Goal: Book appointment/travel/reservation

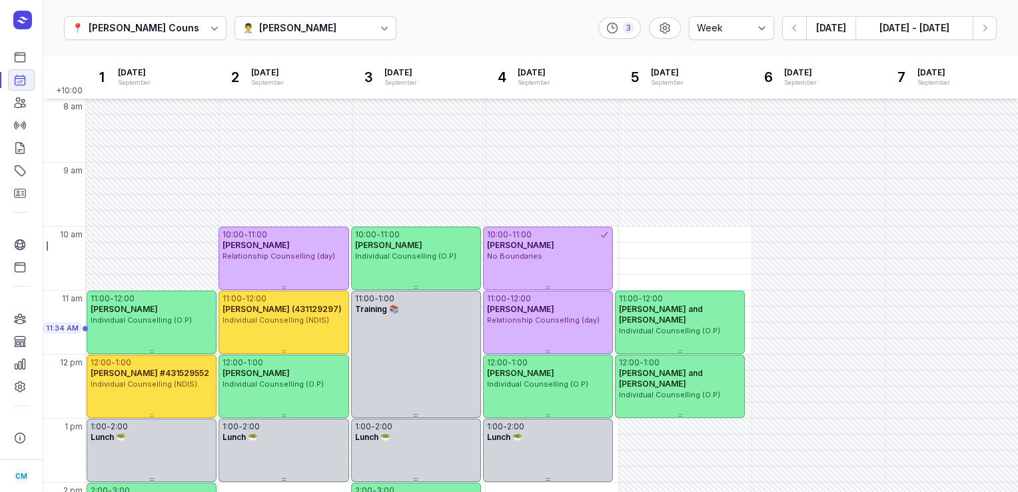
select select "week"
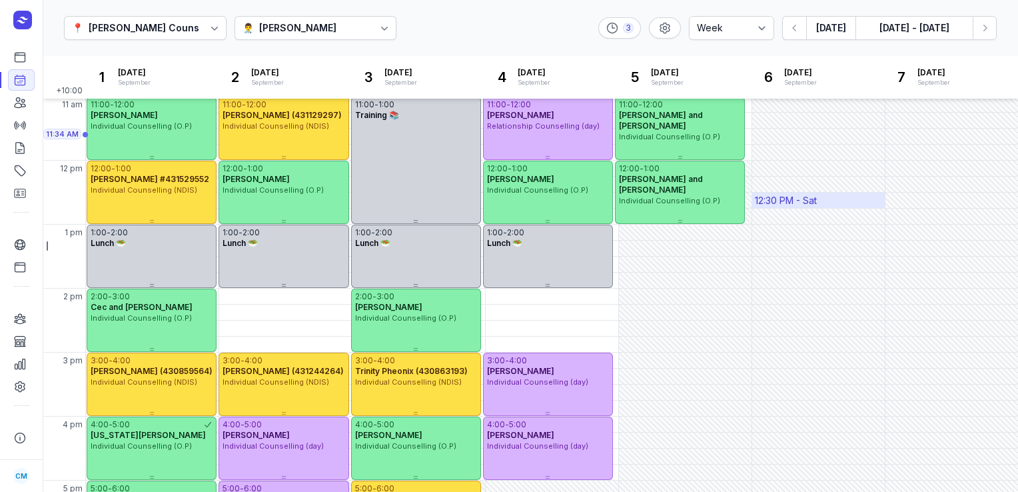
scroll to position [111, 0]
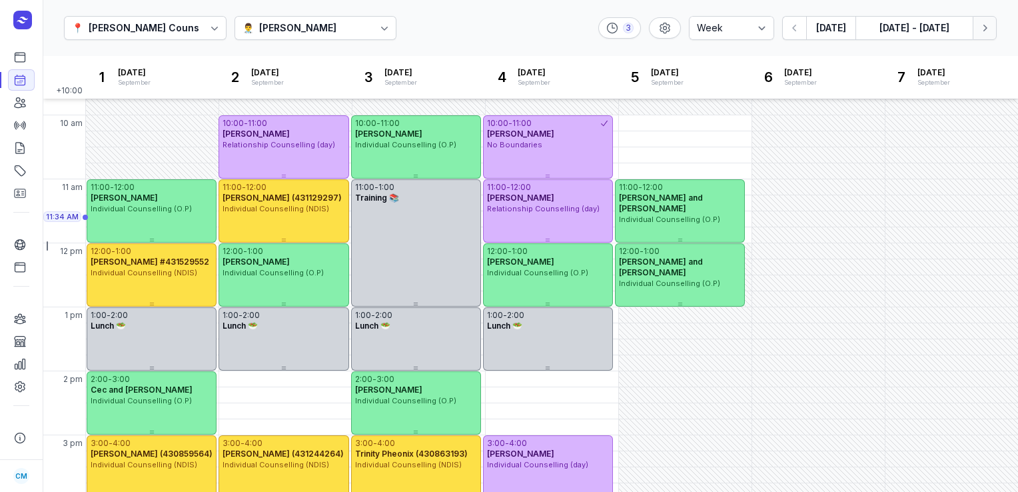
click at [989, 25] on icon "button" at bounding box center [984, 27] width 13 height 13
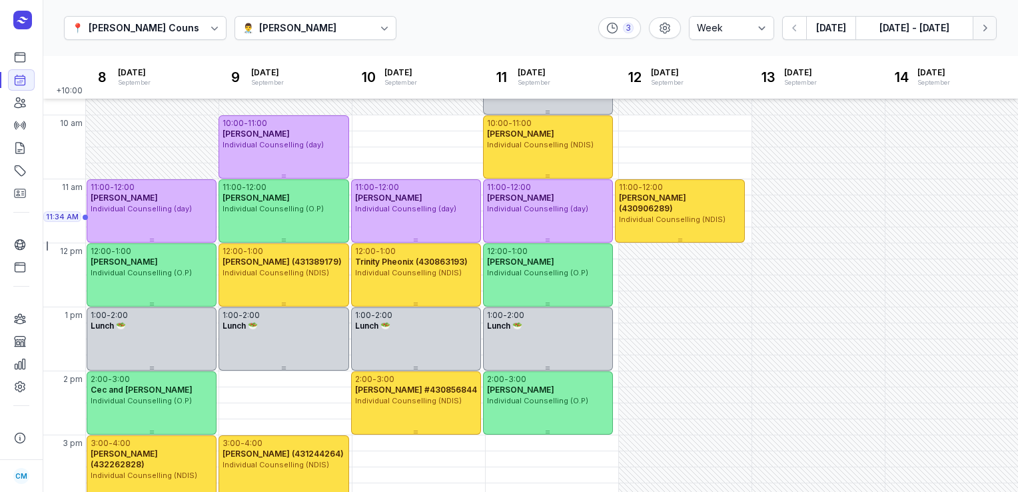
click at [986, 33] on icon "button" at bounding box center [984, 27] width 13 height 13
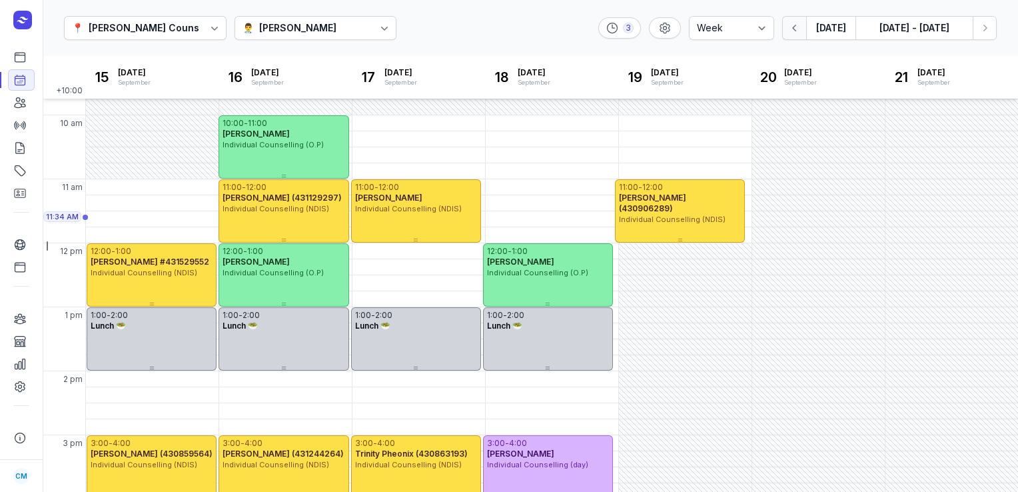
click at [798, 33] on icon "button" at bounding box center [794, 27] width 13 height 13
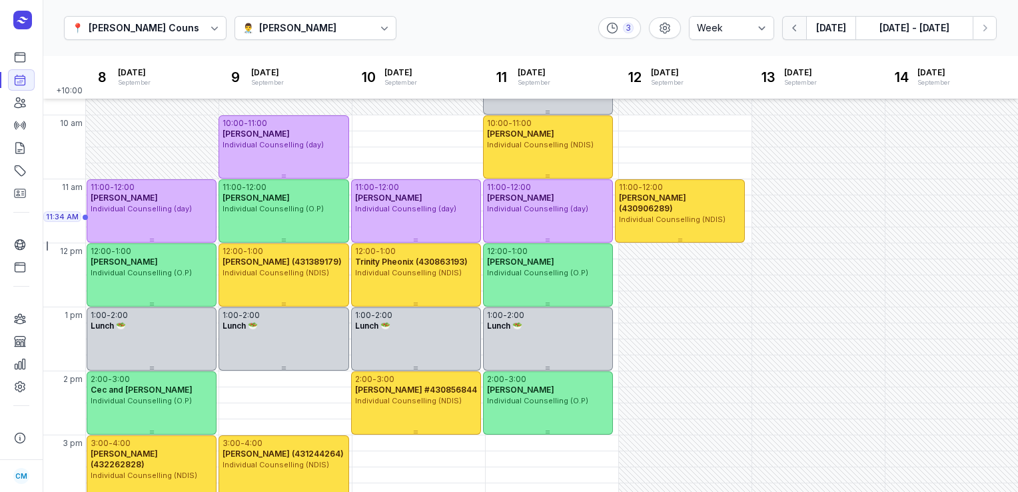
click at [798, 33] on icon "button" at bounding box center [794, 27] width 13 height 13
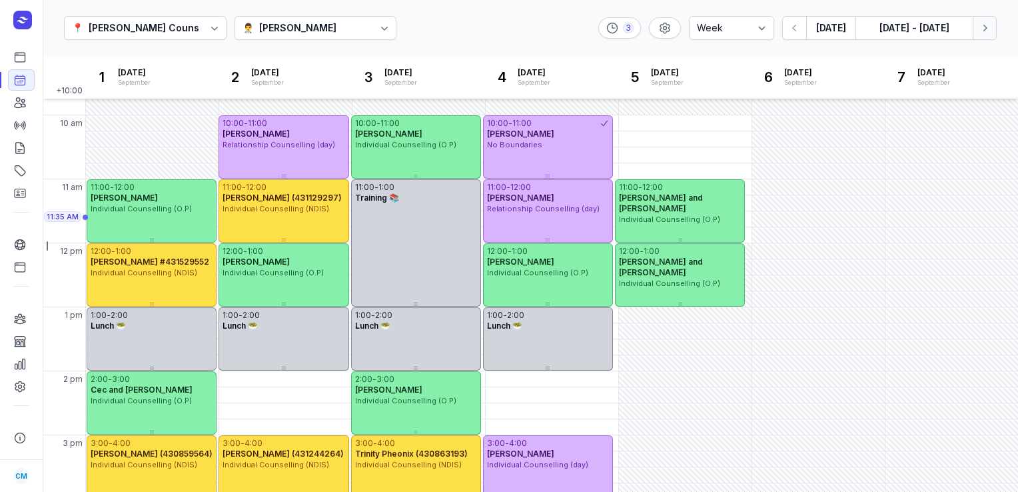
click at [988, 33] on icon "button" at bounding box center [984, 27] width 13 height 13
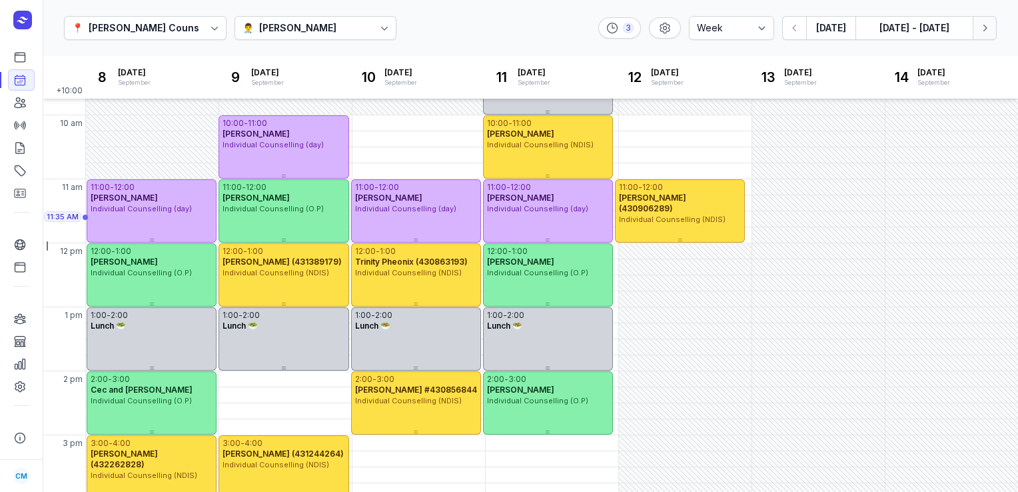
click at [988, 33] on icon "button" at bounding box center [984, 27] width 13 height 13
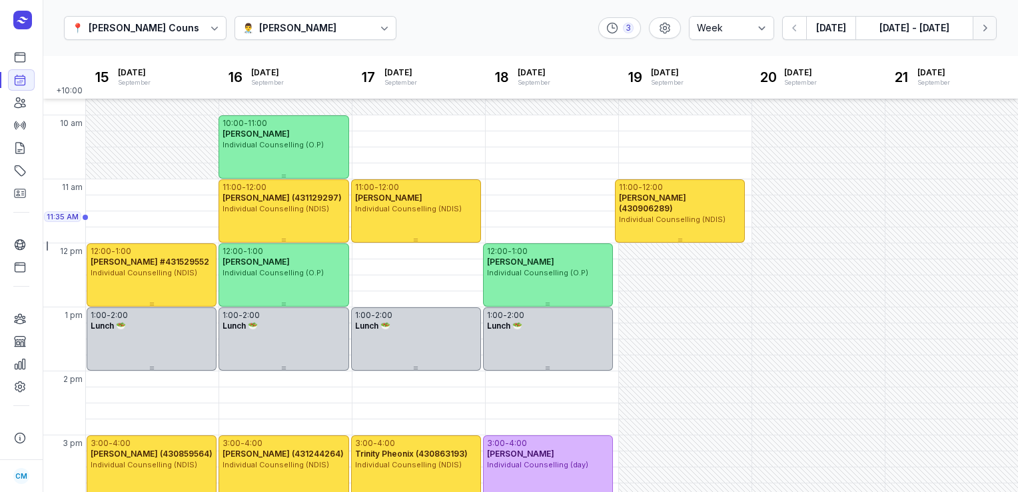
click at [988, 33] on icon "button" at bounding box center [984, 27] width 13 height 13
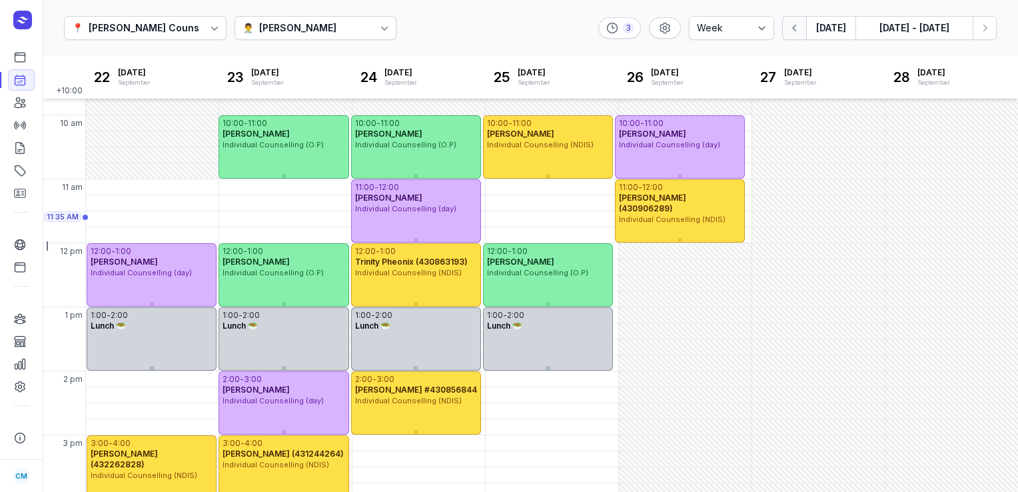
click at [790, 33] on icon "button" at bounding box center [794, 27] width 13 height 13
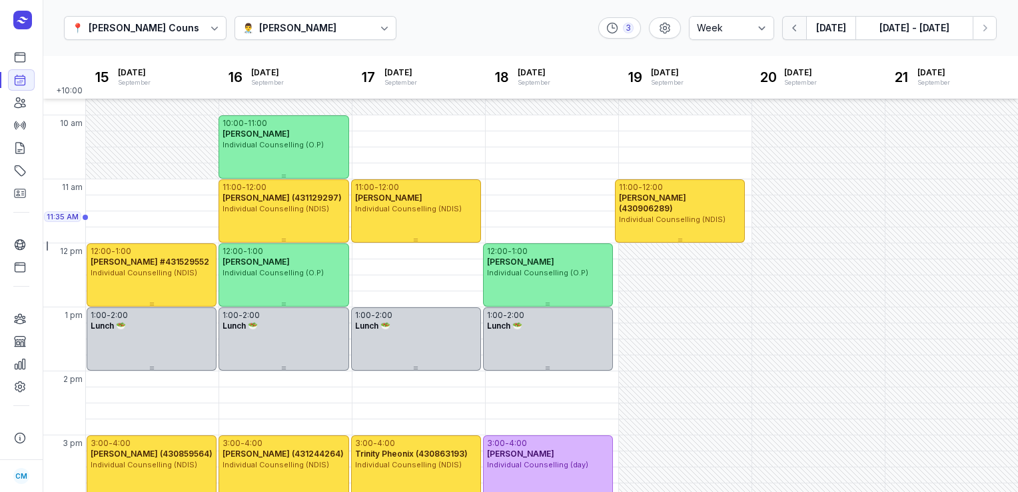
click at [790, 33] on icon "button" at bounding box center [794, 27] width 13 height 13
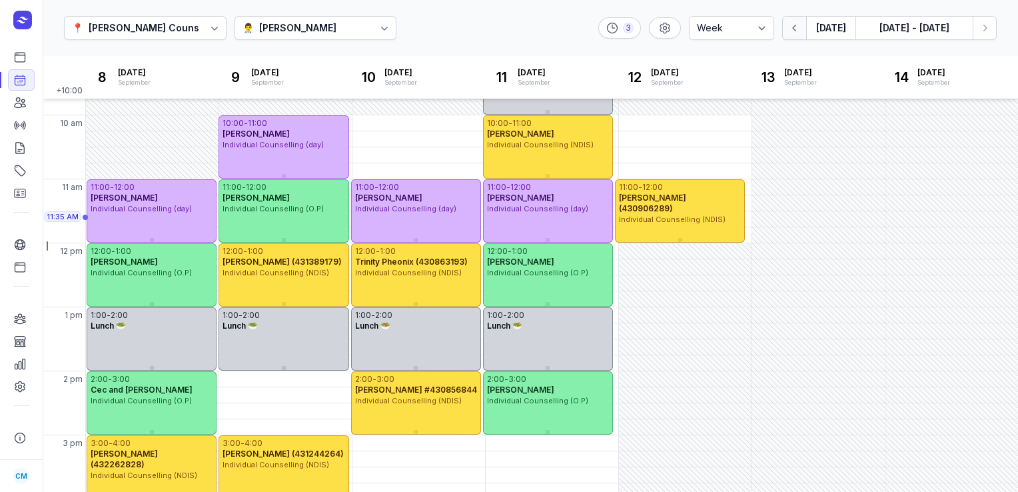
click at [790, 33] on icon "button" at bounding box center [794, 27] width 13 height 13
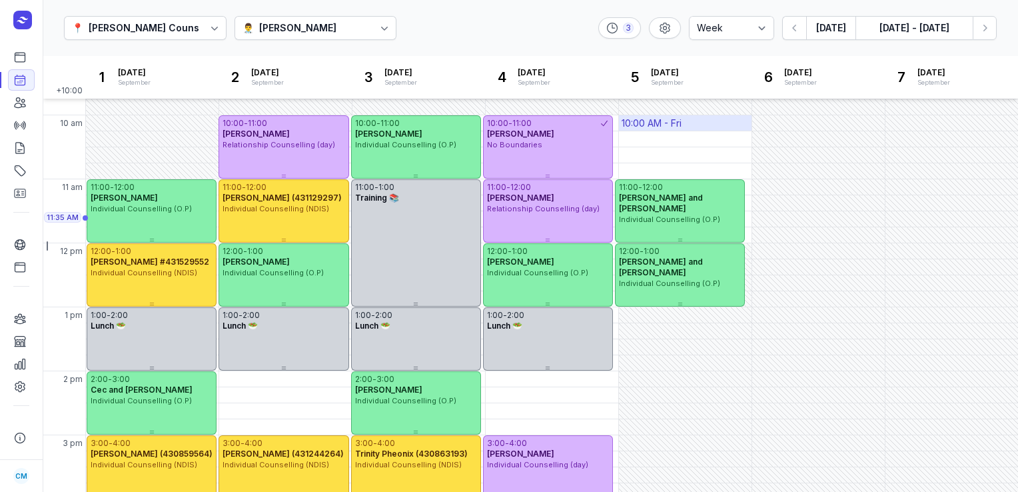
click at [641, 125] on div "10:00 AM - Fri" at bounding box center [652, 123] width 60 height 13
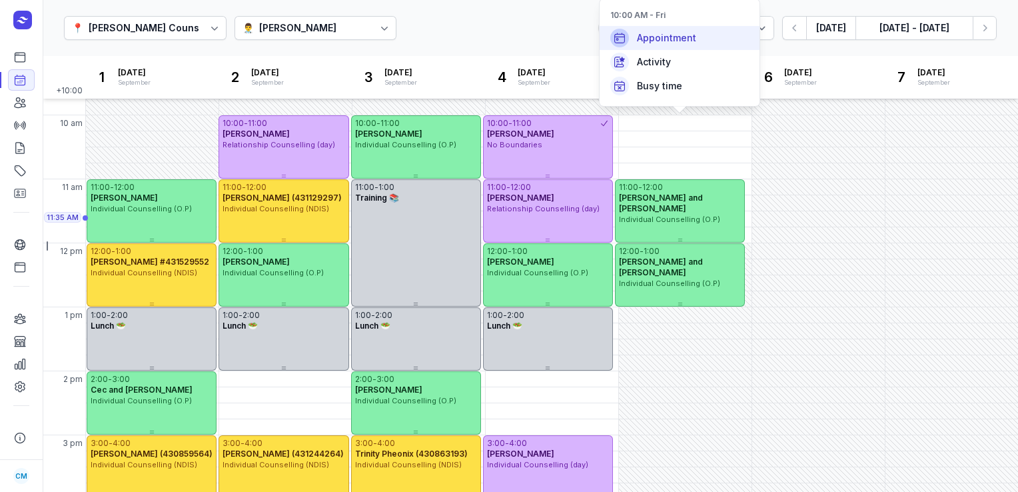
click at [650, 39] on span "Appointment" at bounding box center [666, 37] width 59 height 13
select select
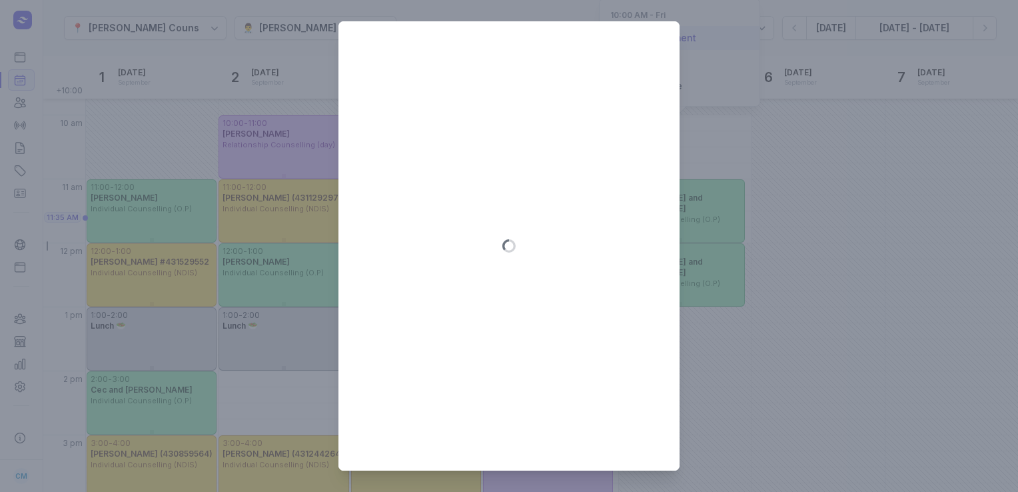
type input "[DATE]"
select select "10:00"
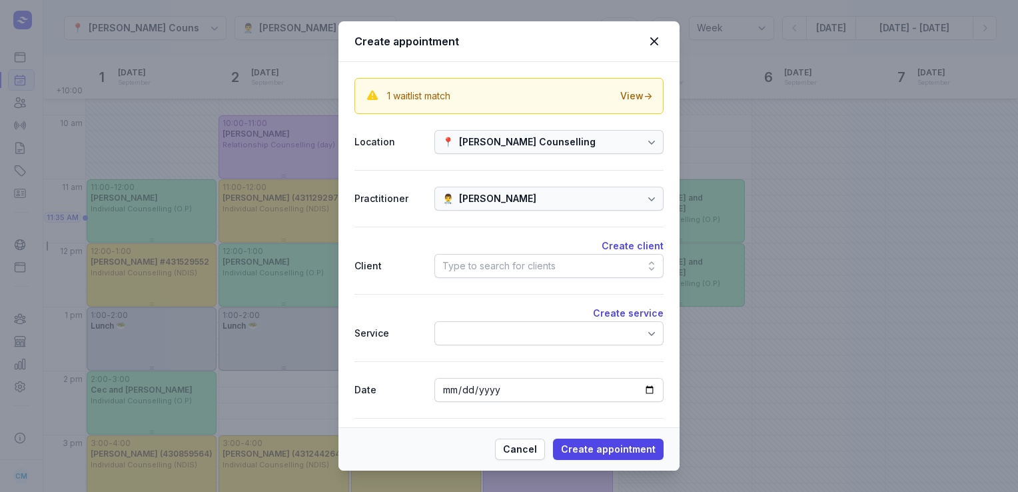
click at [500, 260] on div "Type to search for clients" at bounding box center [498, 266] width 113 height 16
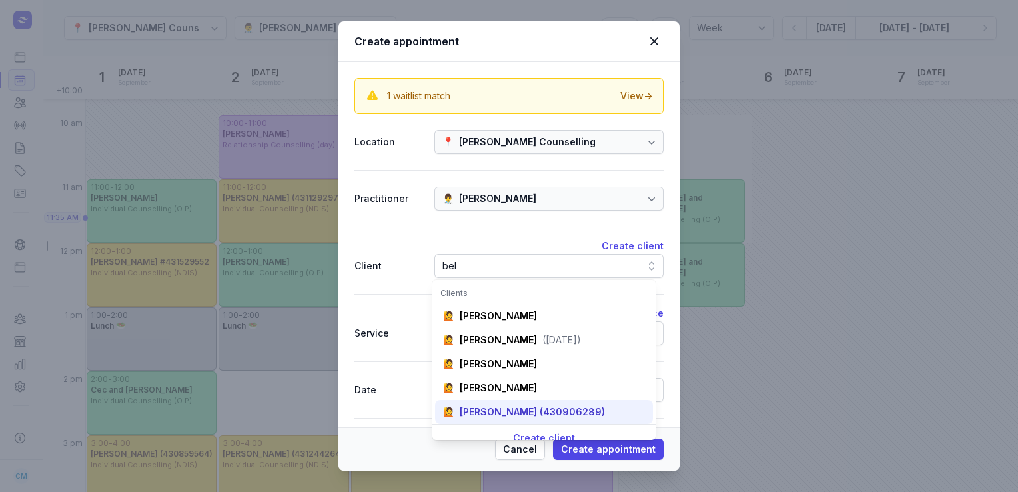
type input "bel"
click at [488, 412] on div "[PERSON_NAME] (430906289)" at bounding box center [532, 411] width 145 height 13
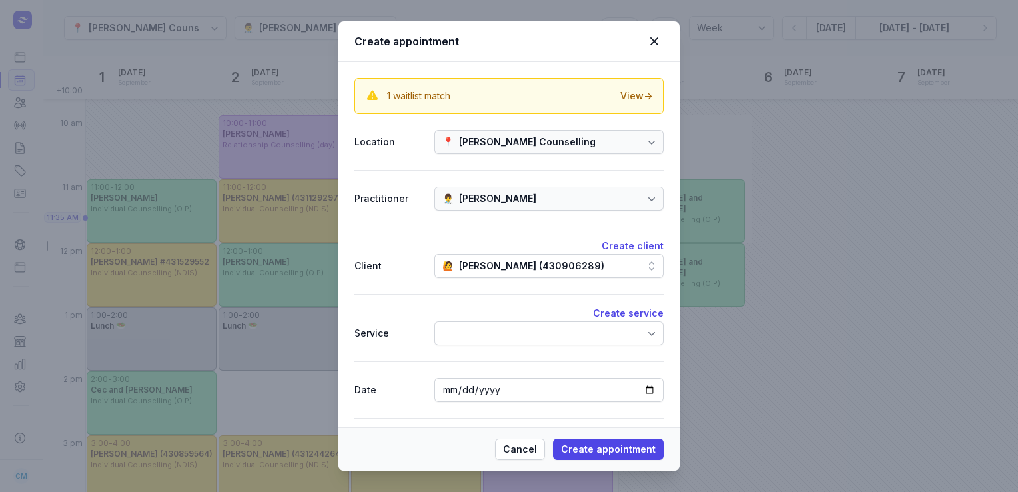
click at [494, 328] on div at bounding box center [548, 333] width 229 height 24
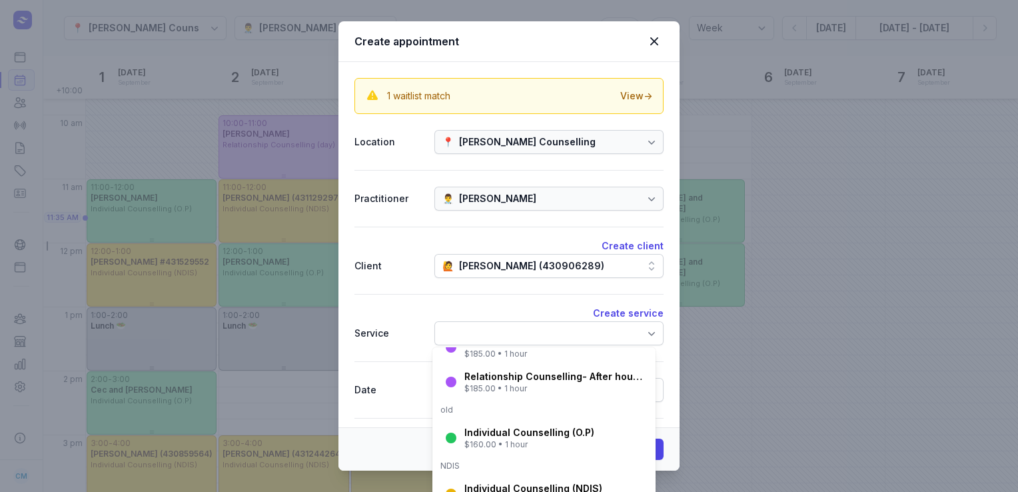
scroll to position [219, 0]
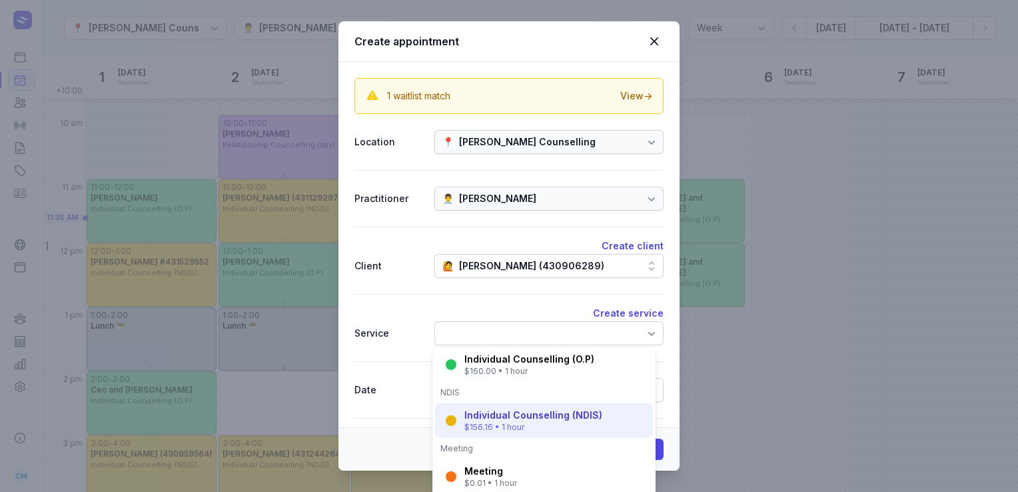
click at [492, 416] on div "Individual Counselling (NDIS)" at bounding box center [533, 414] width 138 height 13
select select "11:00"
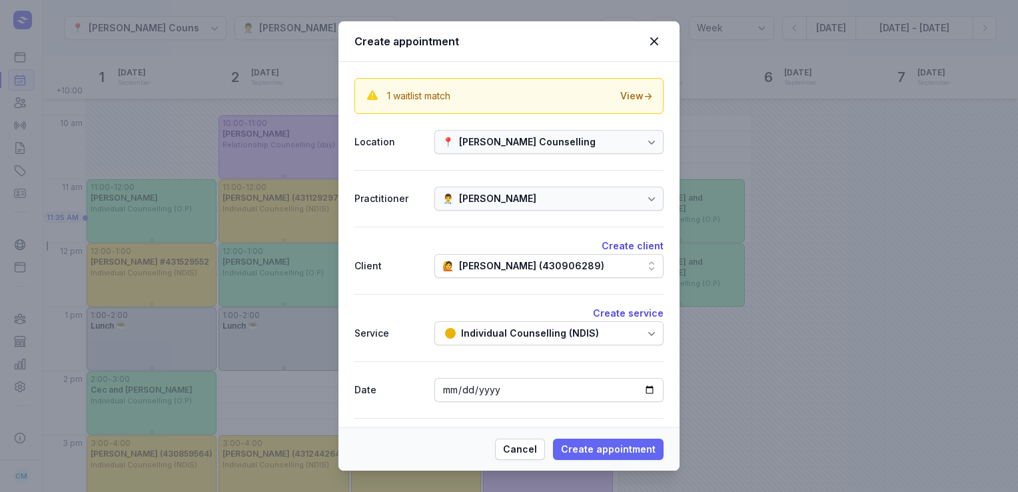
click at [597, 446] on span "Create appointment" at bounding box center [608, 449] width 95 height 16
select select
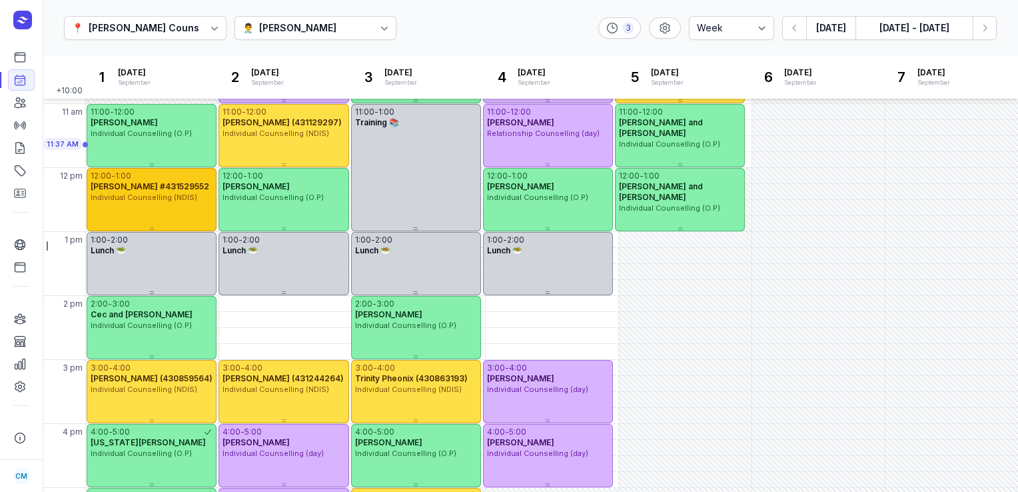
scroll to position [163, 0]
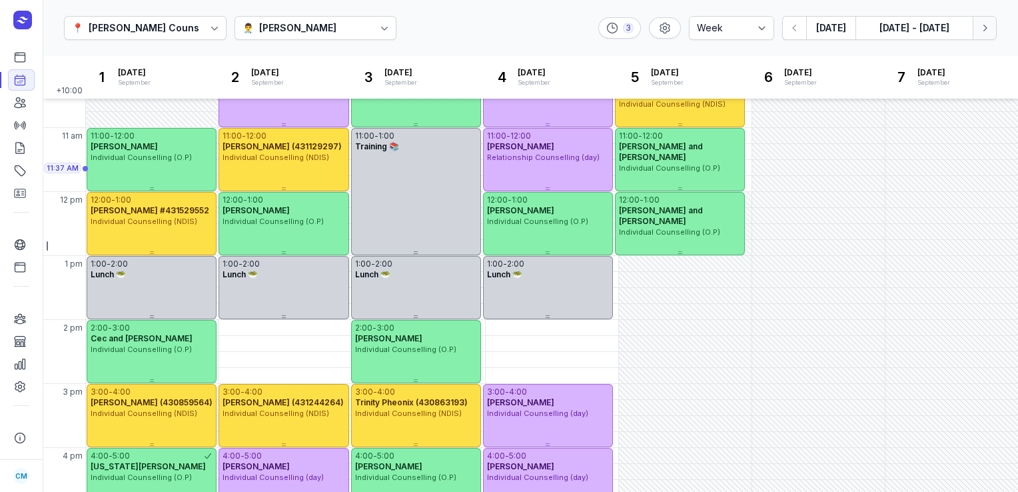
click at [981, 33] on icon "button" at bounding box center [984, 27] width 13 height 13
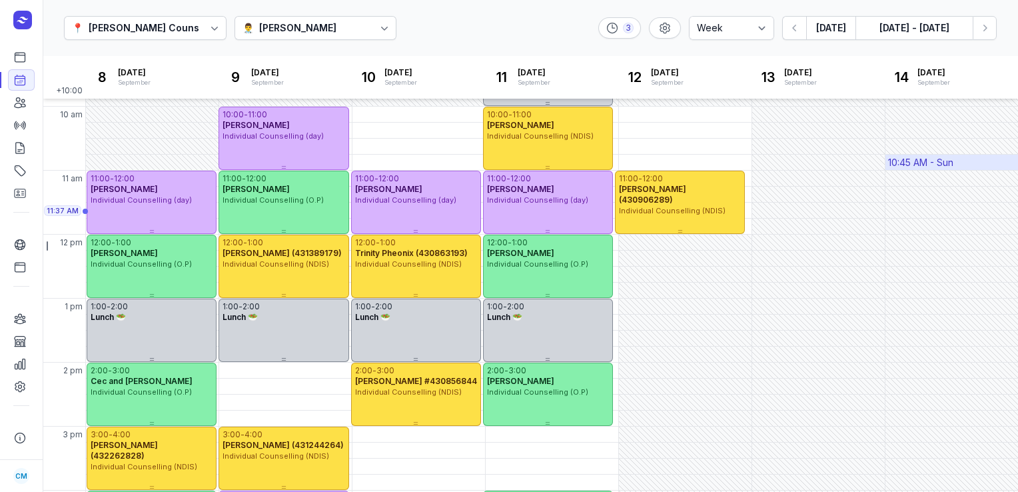
scroll to position [235, 0]
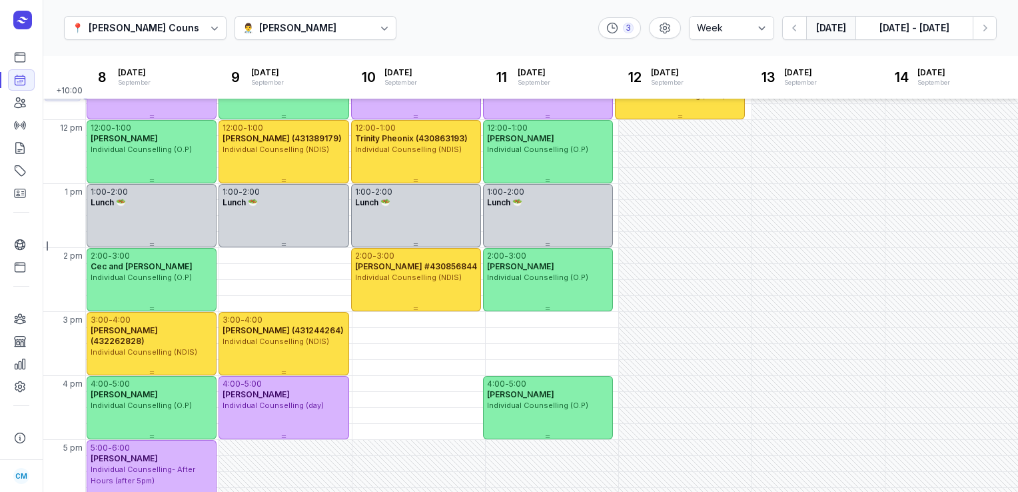
click at [826, 26] on button "[DATE]" at bounding box center [830, 28] width 49 height 24
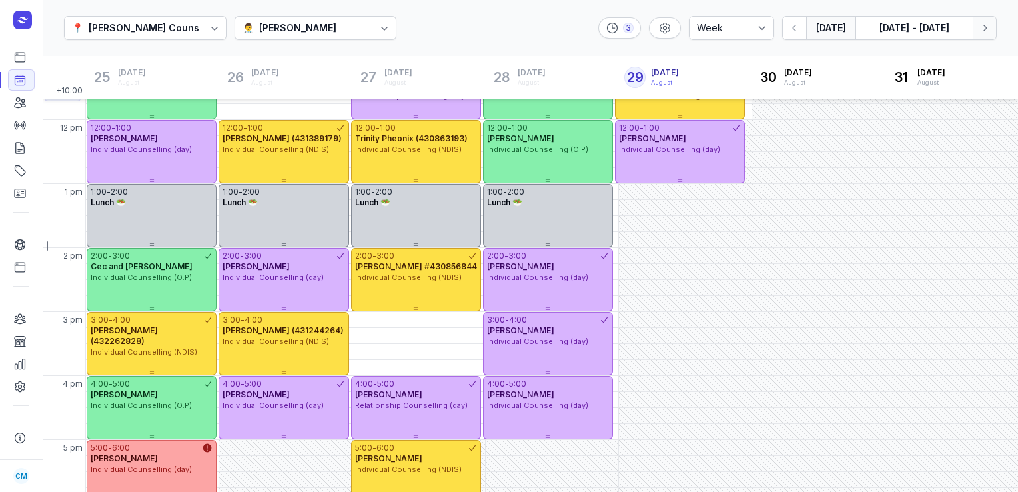
click at [994, 29] on button "Next week" at bounding box center [985, 28] width 24 height 24
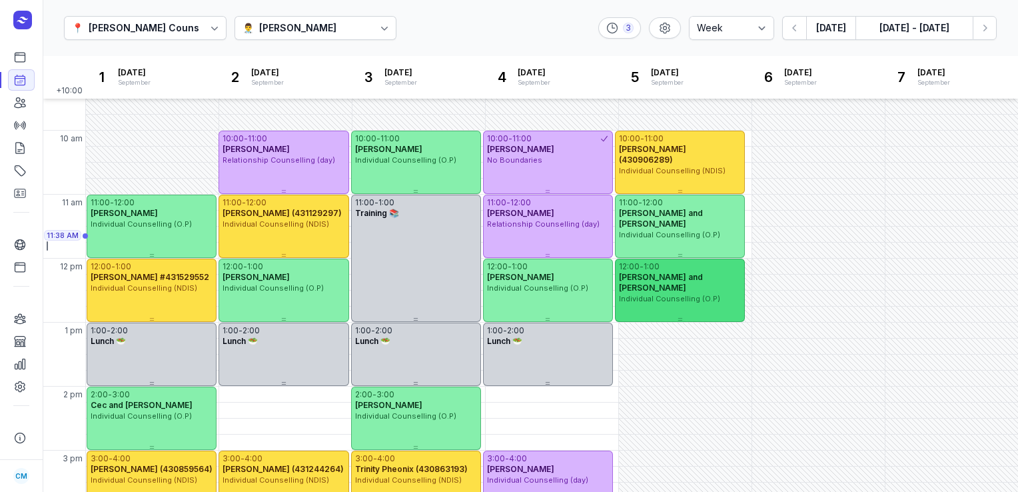
scroll to position [95, 0]
